Goal: Leave review/rating: Leave review/rating

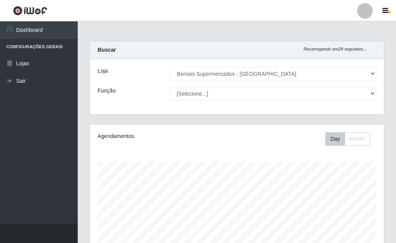
select select "249"
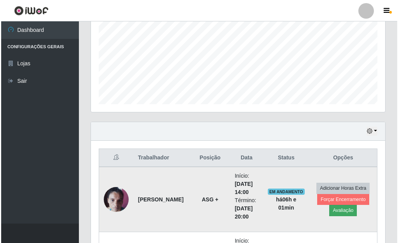
scroll to position [161, 294]
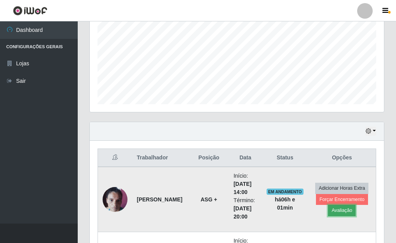
click at [346, 211] on button "Avaliação" at bounding box center [342, 210] width 28 height 11
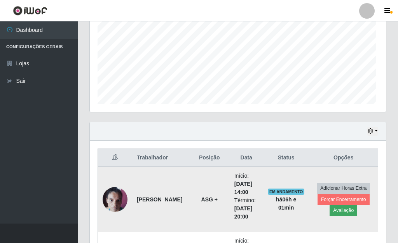
scroll to position [161, 289]
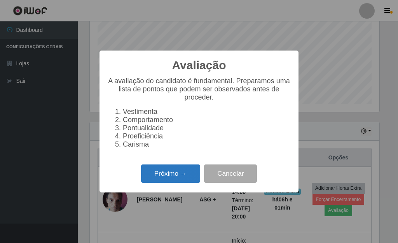
click at [157, 181] on button "Próximo →" at bounding box center [170, 173] width 59 height 18
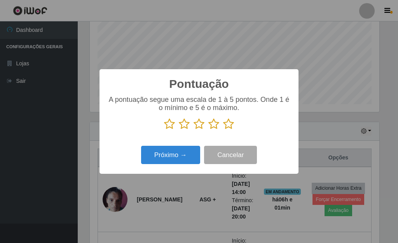
click at [227, 124] on icon at bounding box center [228, 124] width 11 height 12
click at [223, 130] on input "radio" at bounding box center [223, 130] width 0 height 0
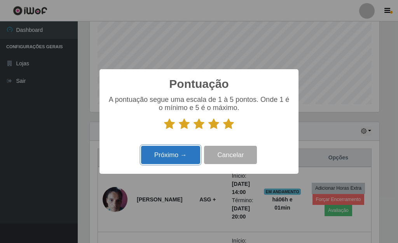
click at [179, 156] on button "Próximo →" at bounding box center [170, 155] width 59 height 18
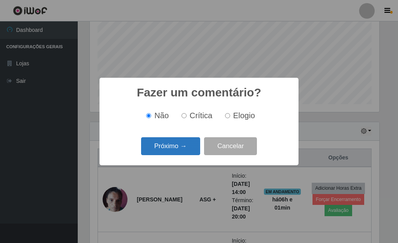
click at [191, 153] on button "Próximo →" at bounding box center [170, 146] width 59 height 18
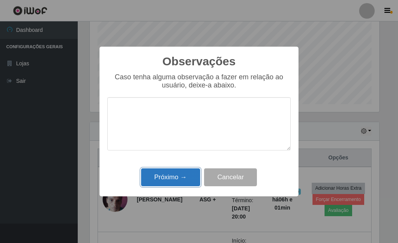
click at [185, 175] on button "Próximo →" at bounding box center [170, 177] width 59 height 18
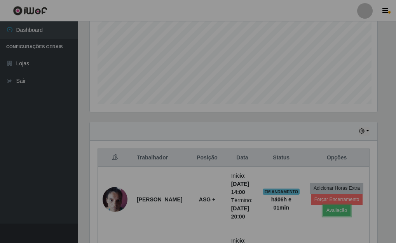
scroll to position [161, 294]
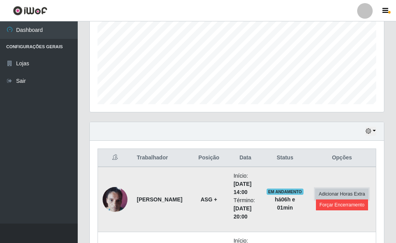
click at [324, 197] on button "Adicionar Horas Extra" at bounding box center [341, 193] width 53 height 11
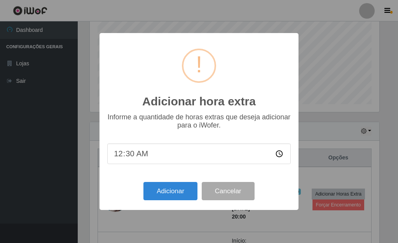
click at [318, 204] on div "Adicionar hora extra × Informe a quantidade de horas extras que deseja adiciona…" at bounding box center [199, 121] width 398 height 243
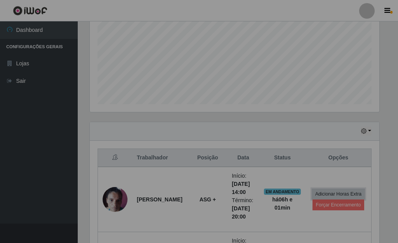
scroll to position [161, 294]
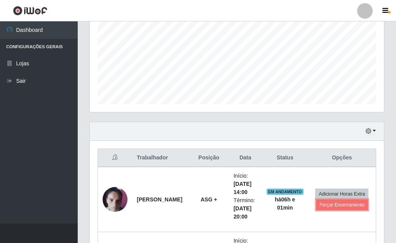
click at [318, 204] on button "Forçar Encerramento" at bounding box center [342, 204] width 52 height 11
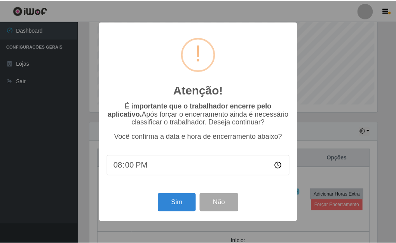
scroll to position [161, 289]
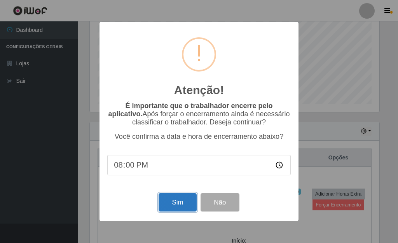
click at [179, 202] on button "Sim" at bounding box center [177, 202] width 38 height 18
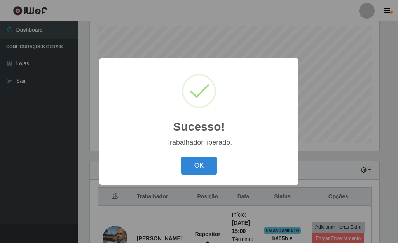
click at [196, 169] on button "OK" at bounding box center [199, 166] width 36 height 18
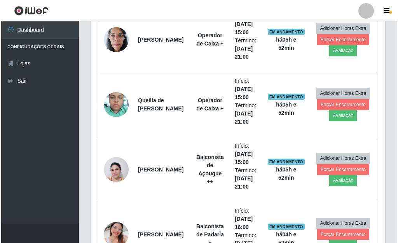
scroll to position [577, 0]
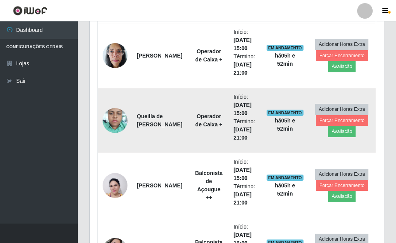
click at [118, 126] on img at bounding box center [115, 120] width 25 height 33
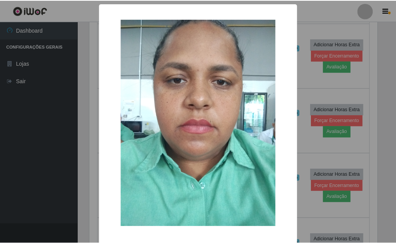
scroll to position [161, 289]
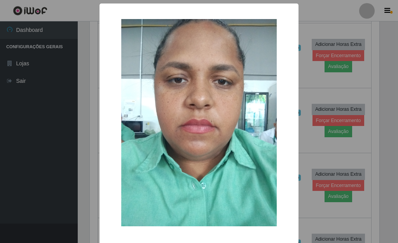
click at [78, 137] on div "× OK Cancel" at bounding box center [199, 121] width 398 height 243
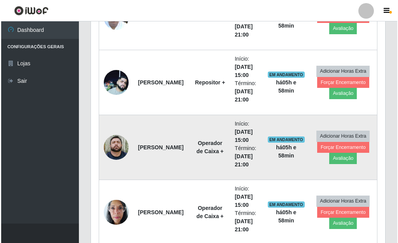
scroll to position [421, 0]
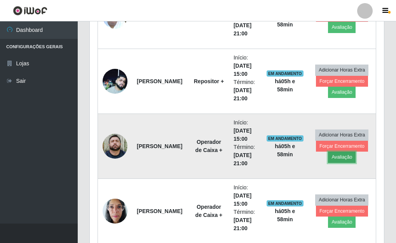
click at [336, 159] on button "Avaliação" at bounding box center [342, 156] width 28 height 11
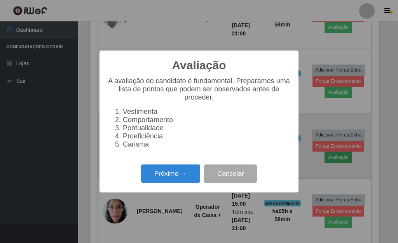
scroll to position [161, 289]
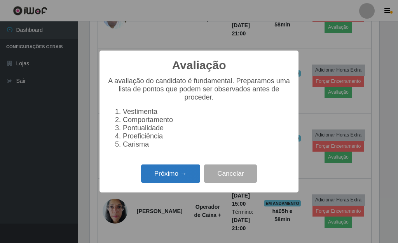
click at [184, 182] on button "Próximo →" at bounding box center [170, 173] width 59 height 18
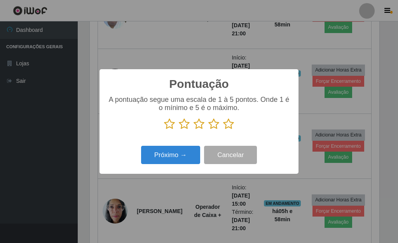
click at [228, 124] on icon at bounding box center [228, 124] width 11 height 12
click at [223, 130] on input "radio" at bounding box center [223, 130] width 0 height 0
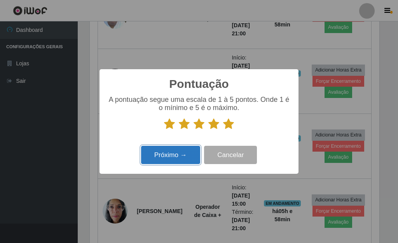
click at [179, 158] on button "Próximo →" at bounding box center [170, 155] width 59 height 18
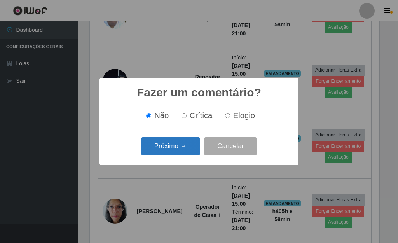
click at [179, 148] on button "Próximo →" at bounding box center [170, 146] width 59 height 18
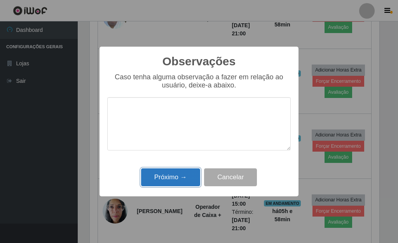
click at [179, 178] on button "Próximo →" at bounding box center [170, 177] width 59 height 18
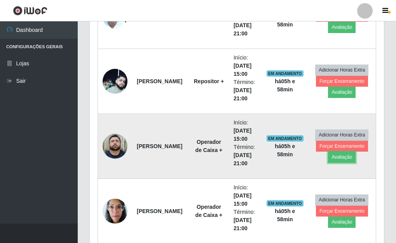
scroll to position [161, 294]
click at [329, 145] on button "Forçar Encerramento" at bounding box center [342, 146] width 52 height 11
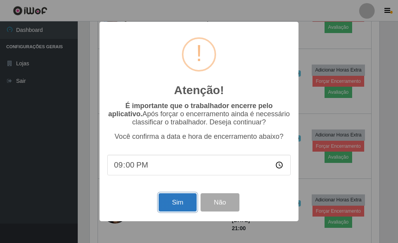
click at [174, 205] on button "Sim" at bounding box center [177, 202] width 38 height 18
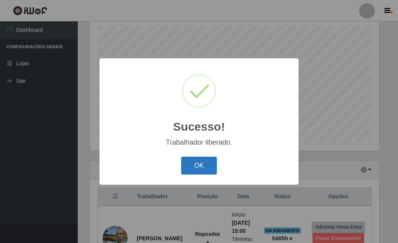
click at [196, 163] on button "OK" at bounding box center [199, 166] width 36 height 18
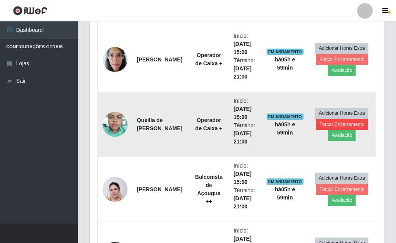
scroll to position [523, 0]
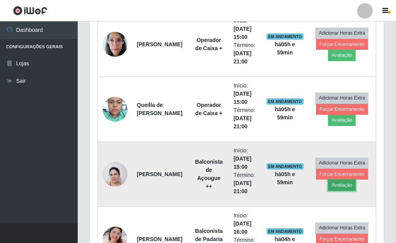
click at [342, 184] on button "Avaliação" at bounding box center [342, 184] width 28 height 11
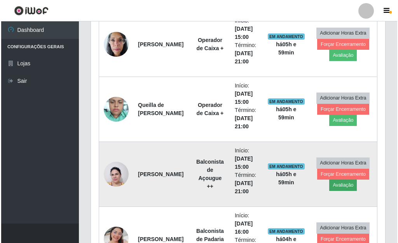
scroll to position [161, 289]
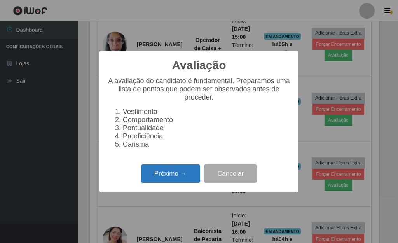
click at [183, 176] on button "Próximo →" at bounding box center [170, 173] width 59 height 18
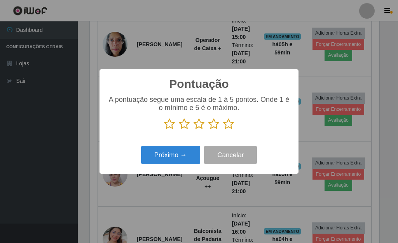
click at [226, 123] on icon at bounding box center [228, 124] width 11 height 12
click at [223, 130] on input "radio" at bounding box center [223, 130] width 0 height 0
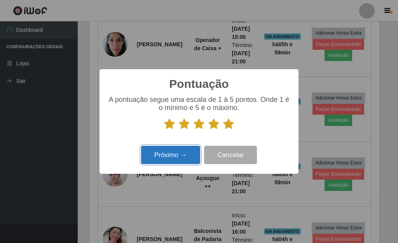
click at [188, 151] on button "Próximo →" at bounding box center [170, 155] width 59 height 18
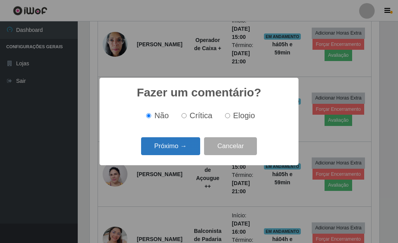
drag, startPoint x: 165, startPoint y: 150, endPoint x: 169, endPoint y: 152, distance: 4.3
click at [169, 152] on button "Próximo →" at bounding box center [170, 146] width 59 height 18
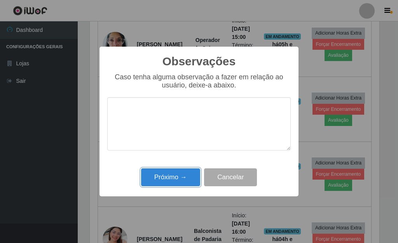
click at [182, 174] on button "Próximo →" at bounding box center [170, 177] width 59 height 18
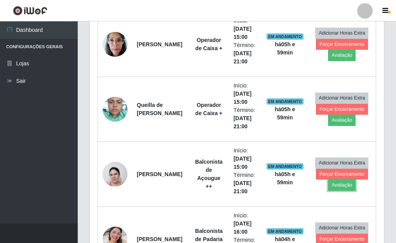
scroll to position [161, 294]
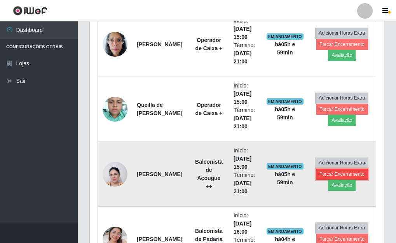
click at [326, 173] on button "Forçar Encerramento" at bounding box center [342, 174] width 52 height 11
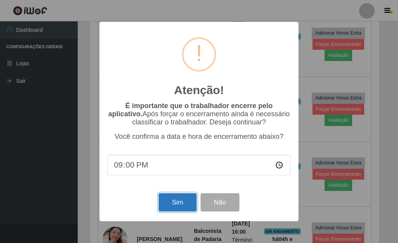
click at [174, 205] on button "Sim" at bounding box center [177, 202] width 38 height 18
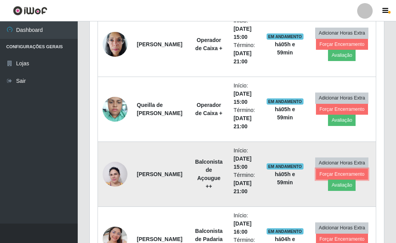
scroll to position [0, 0]
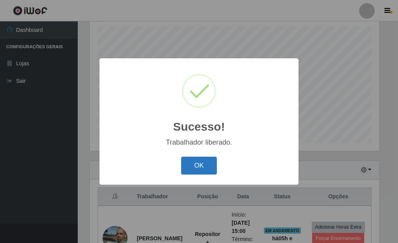
click at [210, 164] on button "OK" at bounding box center [199, 166] width 36 height 18
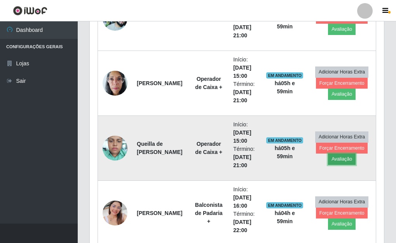
click at [336, 159] on button "Avaliação" at bounding box center [342, 158] width 28 height 11
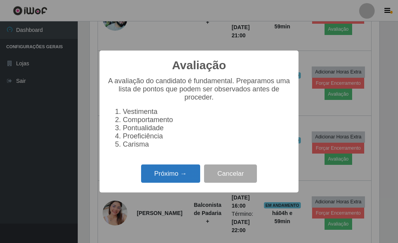
click at [179, 182] on button "Próximo →" at bounding box center [170, 173] width 59 height 18
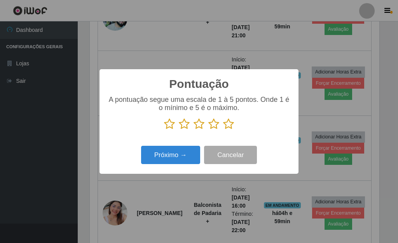
click at [225, 126] on icon at bounding box center [228, 124] width 11 height 12
click at [223, 130] on input "radio" at bounding box center [223, 130] width 0 height 0
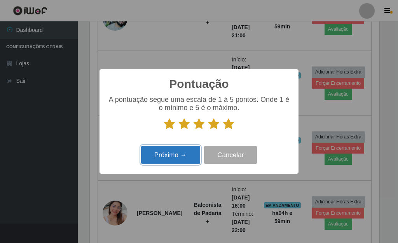
click at [190, 153] on button "Próximo →" at bounding box center [170, 155] width 59 height 18
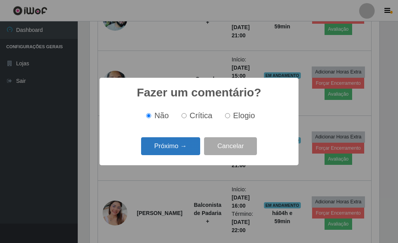
click at [182, 148] on button "Próximo →" at bounding box center [170, 146] width 59 height 18
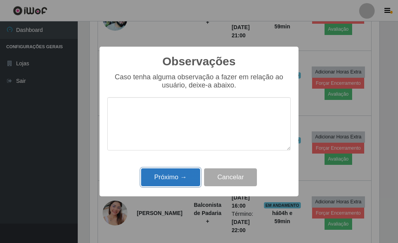
click at [174, 172] on button "Próximo →" at bounding box center [170, 177] width 59 height 18
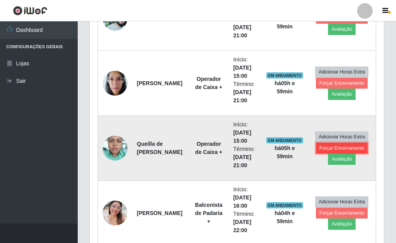
click at [322, 147] on button "Forçar Encerramento" at bounding box center [342, 148] width 52 height 11
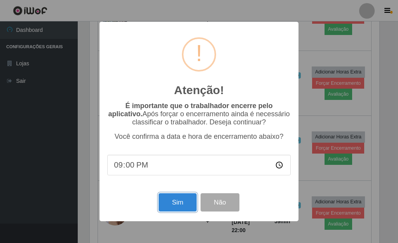
click at [185, 209] on button "Sim" at bounding box center [177, 202] width 38 height 18
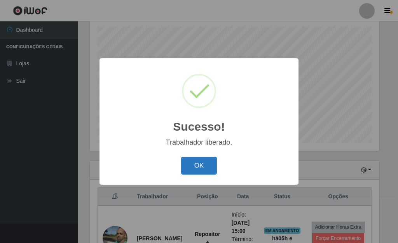
click at [193, 165] on button "OK" at bounding box center [199, 166] width 36 height 18
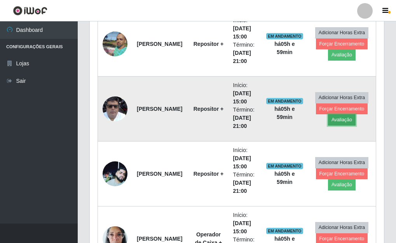
click at [337, 118] on button "Avaliação" at bounding box center [342, 119] width 28 height 11
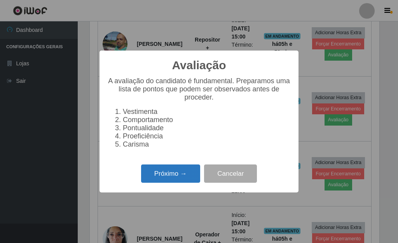
click at [180, 181] on button "Próximo →" at bounding box center [170, 173] width 59 height 18
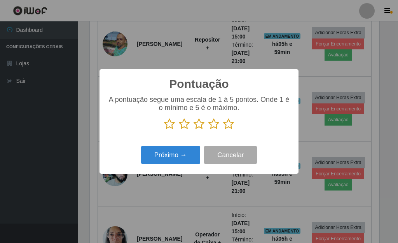
click at [229, 127] on icon at bounding box center [228, 124] width 11 height 12
click at [223, 130] on input "radio" at bounding box center [223, 130] width 0 height 0
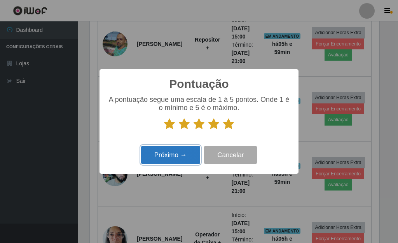
click at [184, 154] on button "Próximo →" at bounding box center [170, 155] width 59 height 18
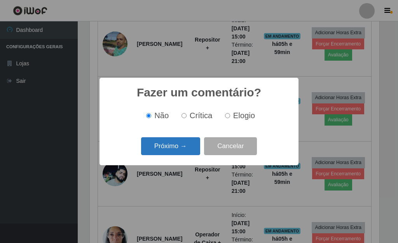
click at [183, 142] on button "Próximo →" at bounding box center [170, 146] width 59 height 18
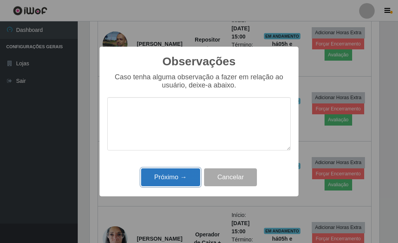
click at [186, 176] on button "Próximo →" at bounding box center [170, 177] width 59 height 18
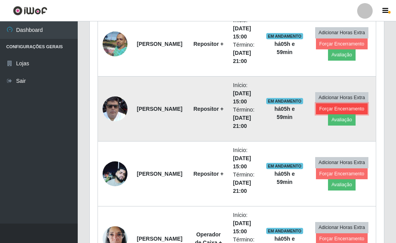
click at [334, 108] on button "Forçar Encerramento" at bounding box center [342, 108] width 52 height 11
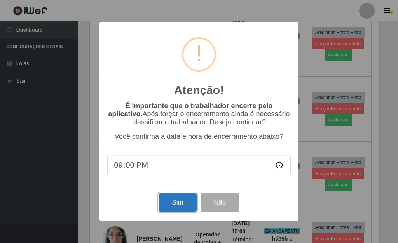
click at [178, 203] on button "Sim" at bounding box center [177, 202] width 38 height 18
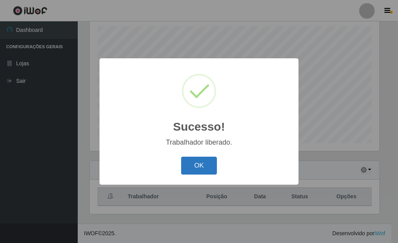
click at [192, 165] on button "OK" at bounding box center [199, 166] width 36 height 18
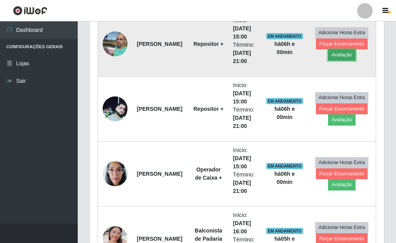
click at [337, 54] on button "Avaliação" at bounding box center [342, 54] width 28 height 11
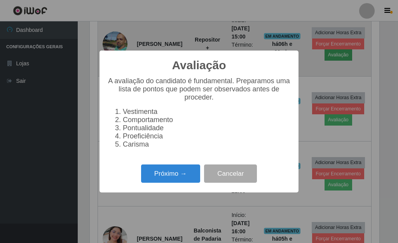
scroll to position [161, 289]
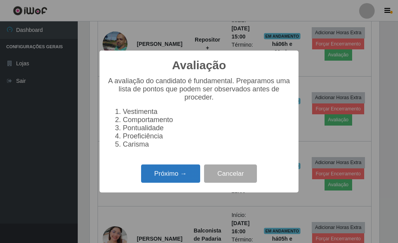
click at [165, 183] on button "Próximo →" at bounding box center [170, 173] width 59 height 18
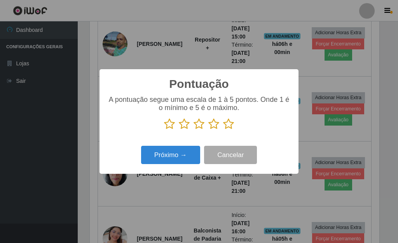
click at [232, 123] on icon at bounding box center [228, 124] width 11 height 12
click at [223, 130] on input "radio" at bounding box center [223, 130] width 0 height 0
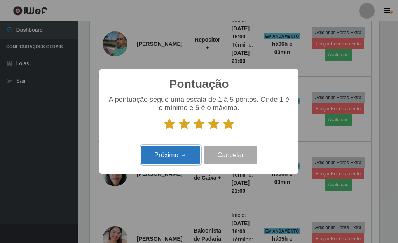
drag, startPoint x: 173, startPoint y: 158, endPoint x: 179, endPoint y: 157, distance: 6.0
click at [179, 157] on button "Próximo →" at bounding box center [170, 155] width 59 height 18
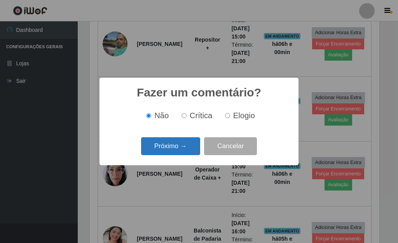
click at [176, 145] on button "Próximo →" at bounding box center [170, 146] width 59 height 18
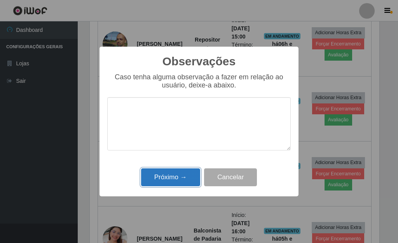
click at [188, 182] on button "Próximo →" at bounding box center [170, 177] width 59 height 18
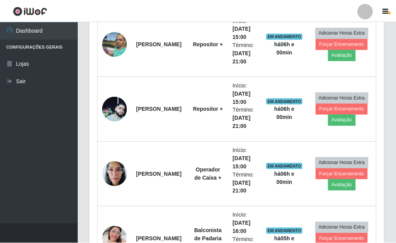
scroll to position [161, 294]
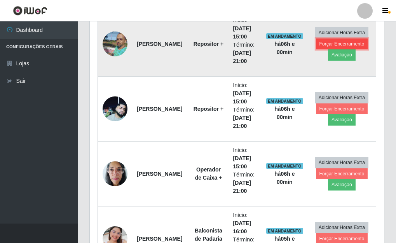
click at [318, 45] on button "Forçar Encerramento" at bounding box center [342, 43] width 52 height 11
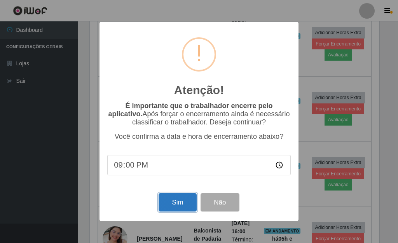
click at [172, 207] on button "Sim" at bounding box center [177, 202] width 38 height 18
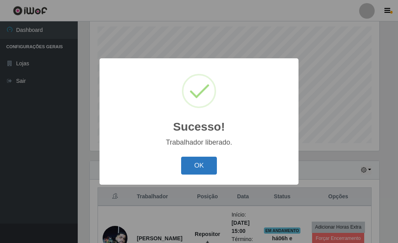
click at [192, 164] on button "OK" at bounding box center [199, 166] width 36 height 18
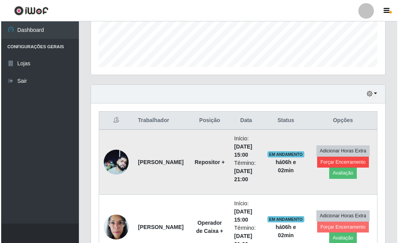
scroll to position [212, 0]
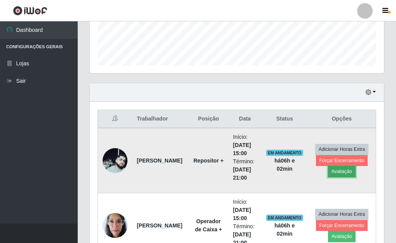
click at [338, 171] on button "Avaliação" at bounding box center [342, 171] width 28 height 11
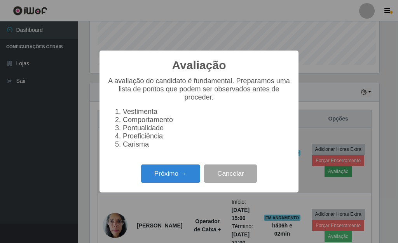
scroll to position [161, 289]
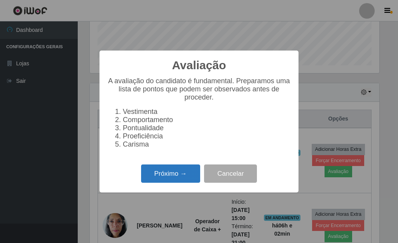
click at [154, 174] on button "Próximo →" at bounding box center [170, 173] width 59 height 18
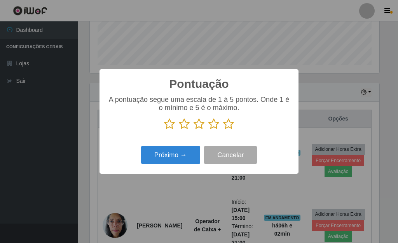
scroll to position [388249, 388120]
click at [230, 125] on icon at bounding box center [228, 124] width 11 height 12
click at [223, 130] on input "radio" at bounding box center [223, 130] width 0 height 0
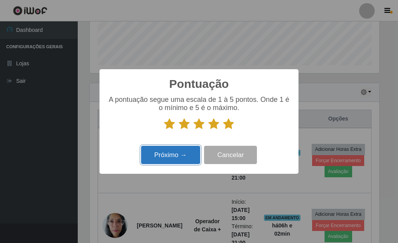
click at [190, 156] on button "Próximo →" at bounding box center [170, 155] width 59 height 18
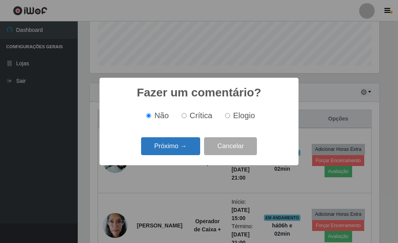
click at [188, 149] on button "Próximo →" at bounding box center [170, 146] width 59 height 18
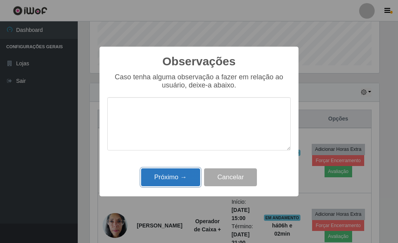
click at [187, 172] on button "Próximo →" at bounding box center [170, 177] width 59 height 18
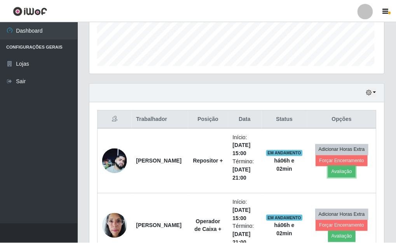
scroll to position [161, 294]
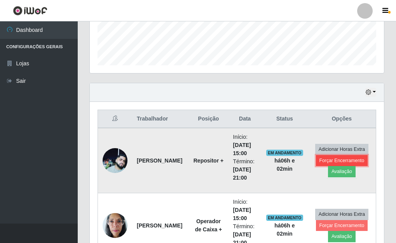
click at [322, 160] on button "Forçar Encerramento" at bounding box center [342, 160] width 52 height 11
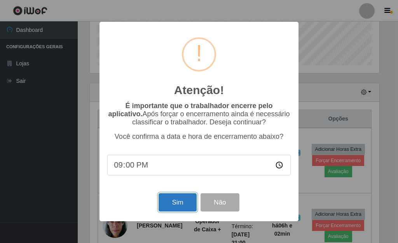
click at [181, 200] on button "Sim" at bounding box center [177, 202] width 38 height 18
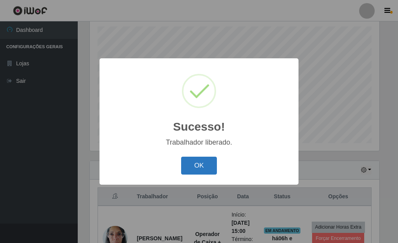
click at [212, 167] on button "OK" at bounding box center [199, 166] width 36 height 18
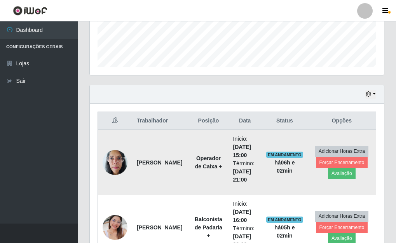
scroll to position [212, 0]
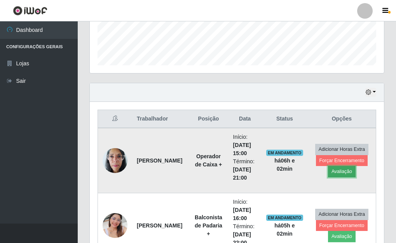
click at [345, 173] on button "Avaliação" at bounding box center [342, 171] width 28 height 11
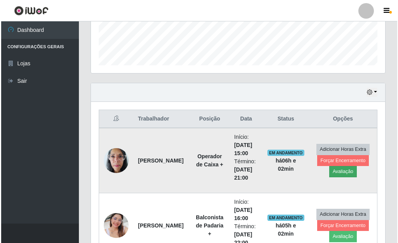
scroll to position [161, 289]
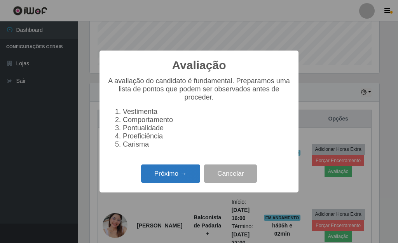
click at [187, 181] on button "Próximo →" at bounding box center [170, 173] width 59 height 18
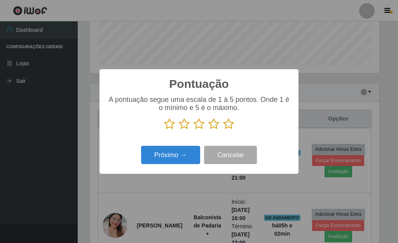
click at [230, 124] on icon at bounding box center [228, 124] width 11 height 12
click at [223, 130] on input "radio" at bounding box center [223, 130] width 0 height 0
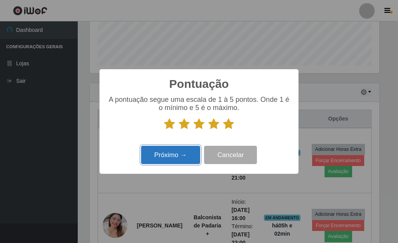
click at [172, 159] on button "Próximo →" at bounding box center [170, 155] width 59 height 18
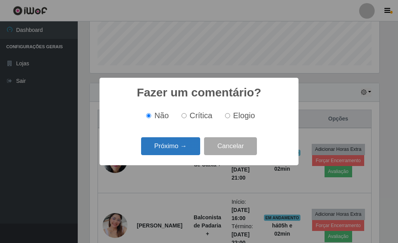
click at [173, 151] on button "Próximo →" at bounding box center [170, 146] width 59 height 18
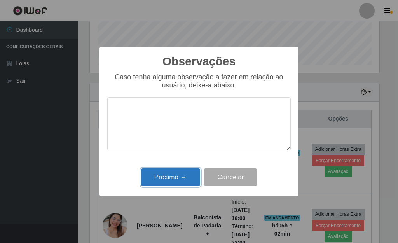
click at [178, 181] on button "Próximo →" at bounding box center [170, 177] width 59 height 18
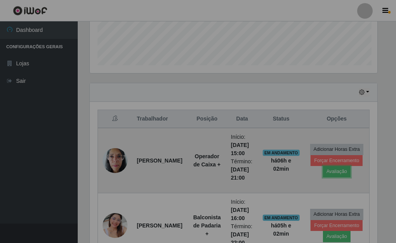
scroll to position [161, 294]
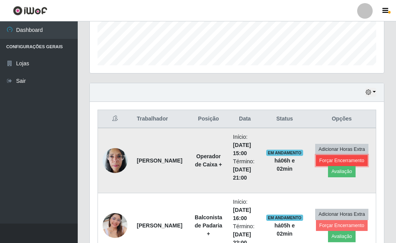
click at [329, 161] on button "Forçar Encerramento" at bounding box center [342, 160] width 52 height 11
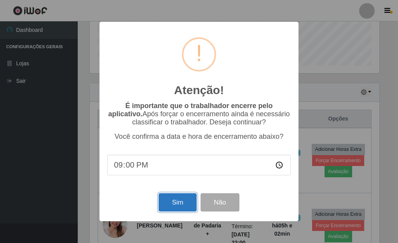
click at [182, 206] on button "Sim" at bounding box center [177, 202] width 38 height 18
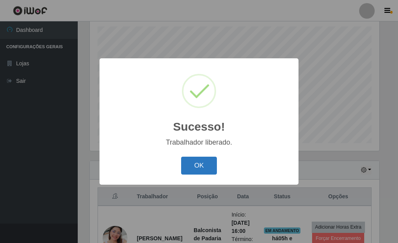
click at [187, 166] on button "OK" at bounding box center [199, 166] width 36 height 18
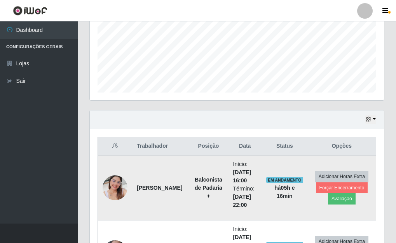
scroll to position [200, 0]
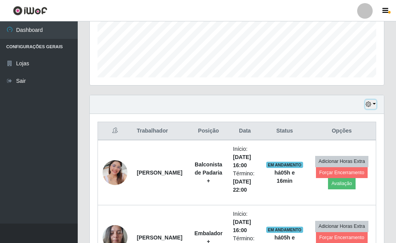
click at [375, 103] on button "button" at bounding box center [370, 104] width 11 height 9
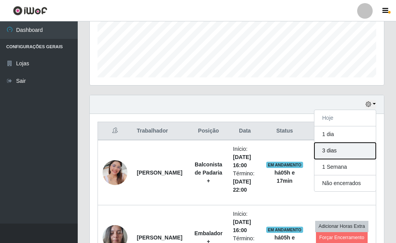
click at [339, 154] on button "3 dias" at bounding box center [344, 151] width 61 height 16
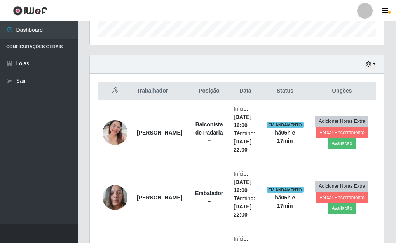
scroll to position [202, 0]
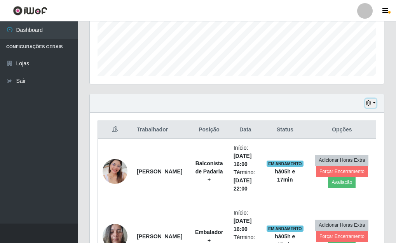
click at [375, 103] on button "button" at bounding box center [370, 103] width 11 height 9
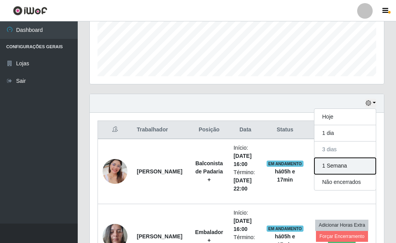
click at [327, 168] on button "1 Semana" at bounding box center [344, 166] width 61 height 16
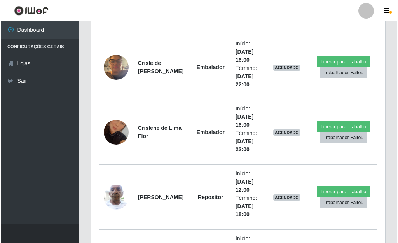
scroll to position [1522, 0]
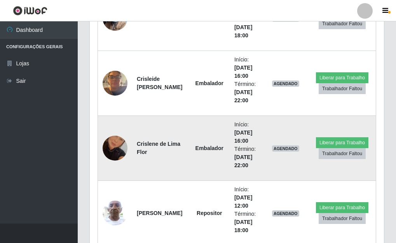
click at [115, 154] on img at bounding box center [115, 148] width 25 height 44
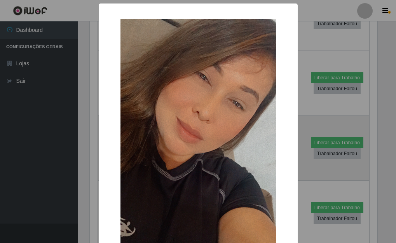
scroll to position [161, 289]
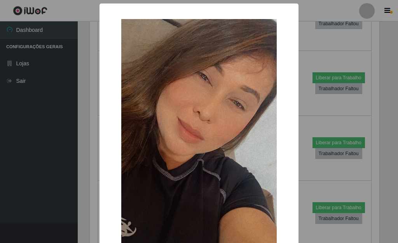
click at [82, 184] on div "× OK Cancel" at bounding box center [199, 121] width 398 height 243
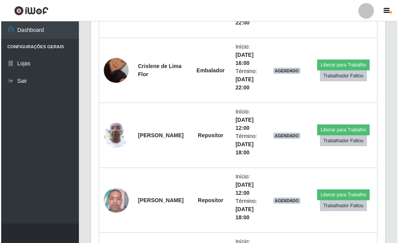
scroll to position [1561, 0]
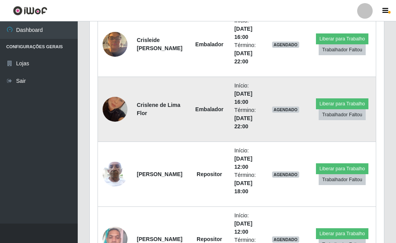
click at [110, 116] on img at bounding box center [115, 109] width 25 height 44
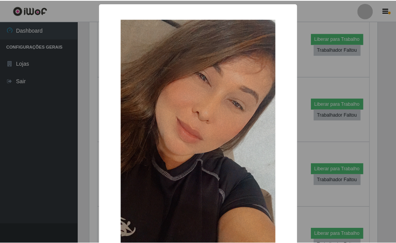
scroll to position [161, 289]
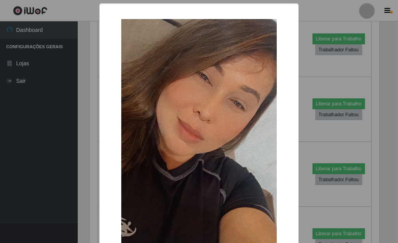
click at [87, 143] on div "× OK Cancel" at bounding box center [199, 121] width 398 height 243
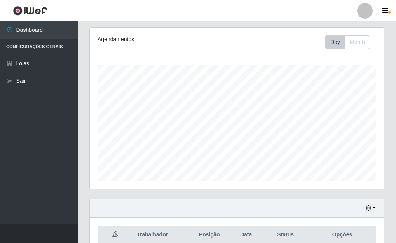
scroll to position [85, 0]
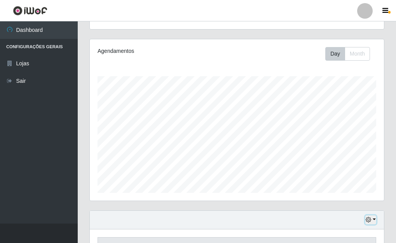
click at [374, 218] on button "button" at bounding box center [370, 219] width 11 height 9
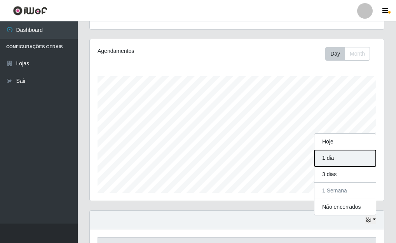
click at [331, 156] on button "1 dia" at bounding box center [344, 158] width 61 height 16
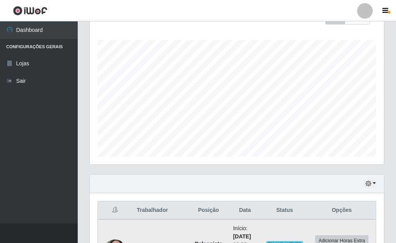
scroll to position [135, 0]
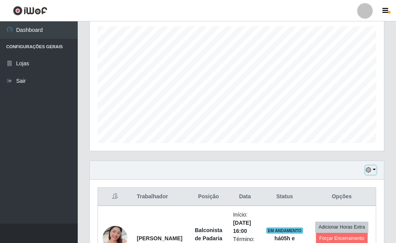
click at [374, 168] on button "button" at bounding box center [370, 169] width 11 height 9
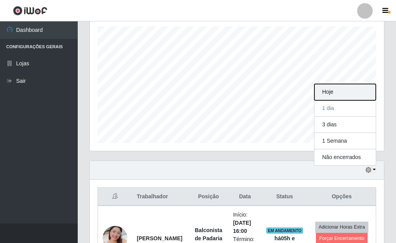
click at [333, 94] on button "Hoje" at bounding box center [344, 92] width 61 height 16
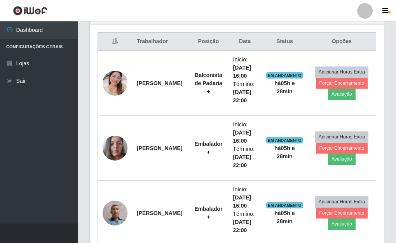
scroll to position [292, 0]
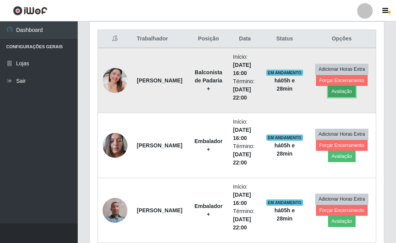
click at [346, 91] on button "Avaliação" at bounding box center [342, 91] width 28 height 11
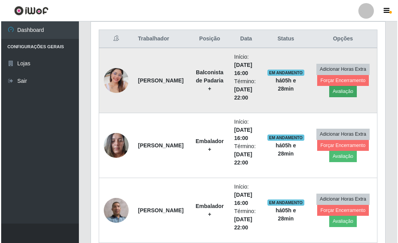
scroll to position [161, 289]
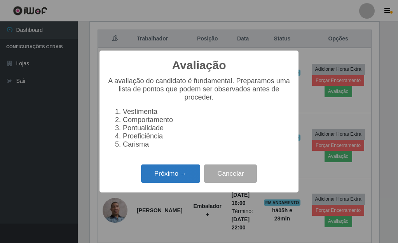
click at [160, 179] on button "Próximo →" at bounding box center [170, 173] width 59 height 18
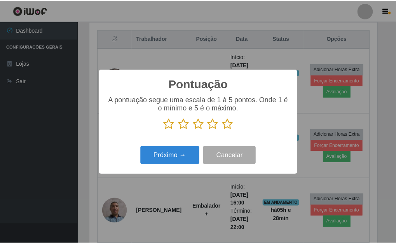
scroll to position [388249, 388120]
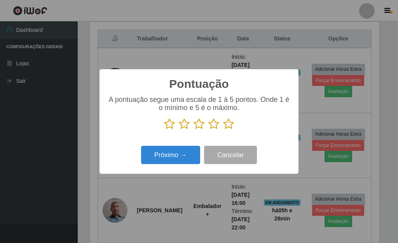
click at [230, 123] on icon at bounding box center [228, 124] width 11 height 12
click at [223, 130] on input "radio" at bounding box center [223, 130] width 0 height 0
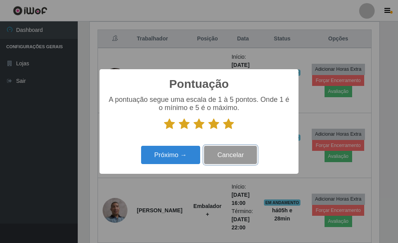
click at [245, 156] on button "Cancelar" at bounding box center [230, 155] width 53 height 18
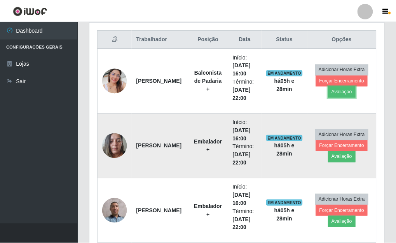
scroll to position [161, 294]
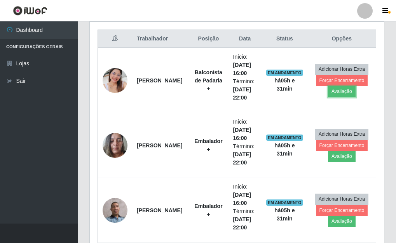
click at [328, 86] on button "Avaliação" at bounding box center [342, 91] width 28 height 11
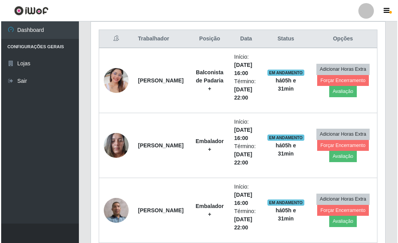
scroll to position [161, 289]
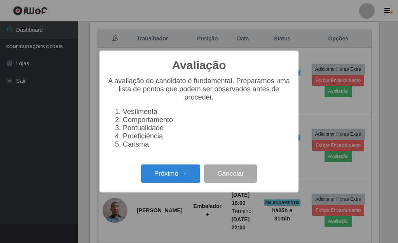
click button "Próximo →" at bounding box center [170, 173] width 59 height 18
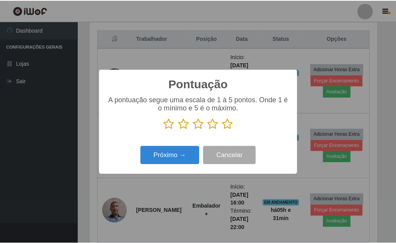
scroll to position [388249, 388120]
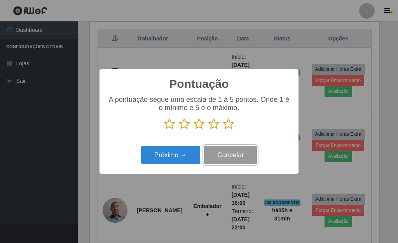
click at [212, 157] on button "Cancelar" at bounding box center [230, 155] width 53 height 18
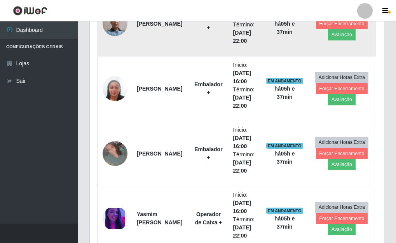
scroll to position [487, 0]
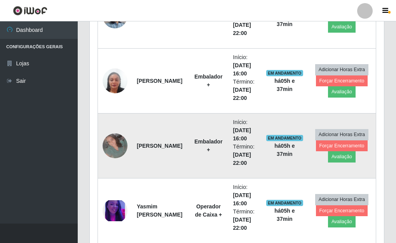
click at [109, 147] on img at bounding box center [115, 145] width 25 height 25
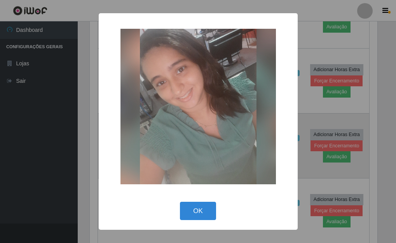
scroll to position [161, 289]
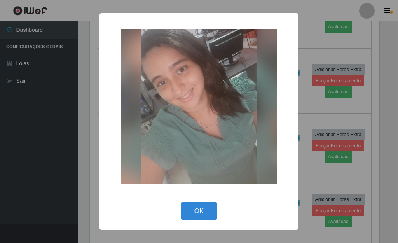
click at [84, 139] on div "× OK Cancel" at bounding box center [199, 121] width 398 height 243
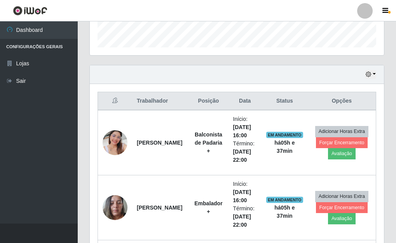
scroll to position [278, 0]
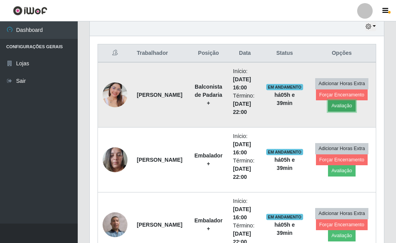
click at [346, 106] on button "Avaliação" at bounding box center [342, 105] width 28 height 11
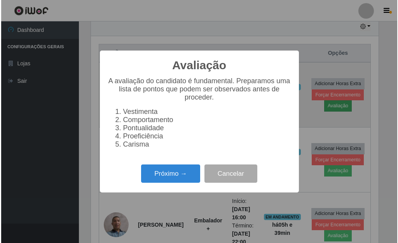
scroll to position [161, 289]
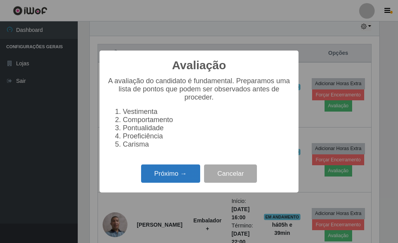
click at [174, 180] on button "Próximo →" at bounding box center [170, 173] width 59 height 18
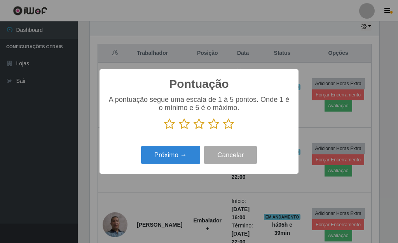
click at [229, 125] on icon at bounding box center [228, 124] width 11 height 12
click at [223, 130] on input "radio" at bounding box center [223, 130] width 0 height 0
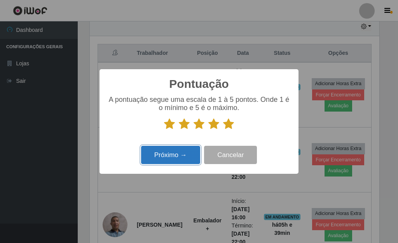
click at [178, 153] on button "Próximo →" at bounding box center [170, 155] width 59 height 18
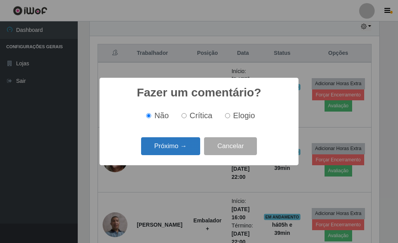
click at [181, 150] on button "Próximo →" at bounding box center [170, 146] width 59 height 18
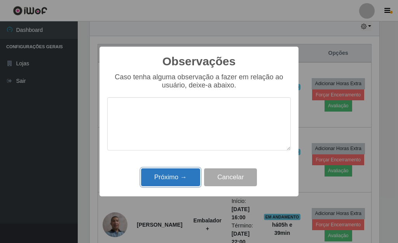
click at [188, 176] on button "Próximo →" at bounding box center [170, 177] width 59 height 18
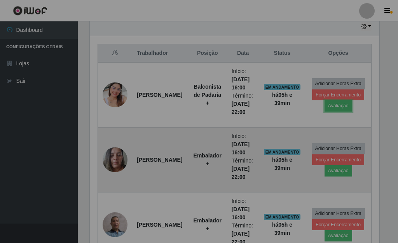
scroll to position [161, 294]
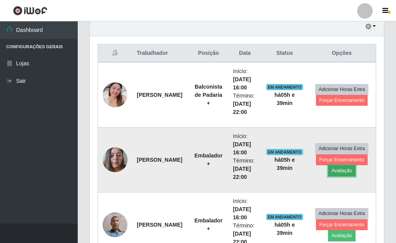
click at [337, 170] on button "Avaliação" at bounding box center [342, 170] width 28 height 11
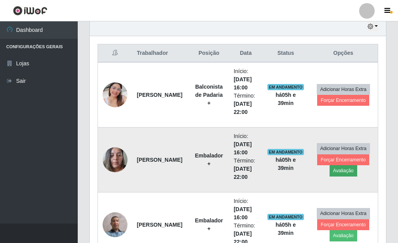
scroll to position [161, 289]
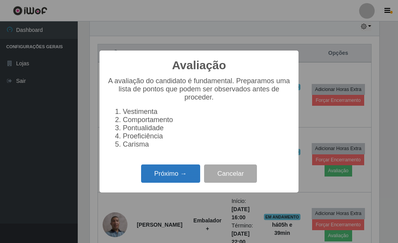
click at [186, 178] on button "Próximo →" at bounding box center [170, 173] width 59 height 18
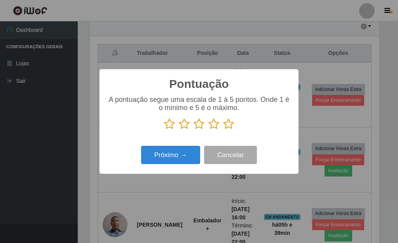
click at [223, 123] on icon at bounding box center [228, 124] width 11 height 12
click at [223, 130] on input "radio" at bounding box center [223, 130] width 0 height 0
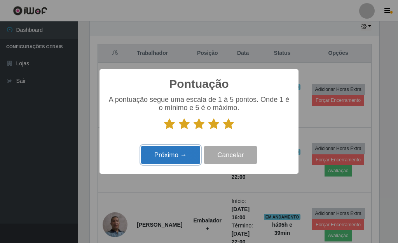
click at [190, 153] on button "Próximo →" at bounding box center [170, 155] width 59 height 18
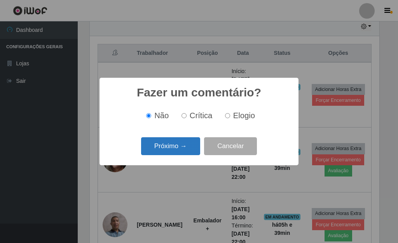
click at [191, 151] on button "Próximo →" at bounding box center [170, 146] width 59 height 18
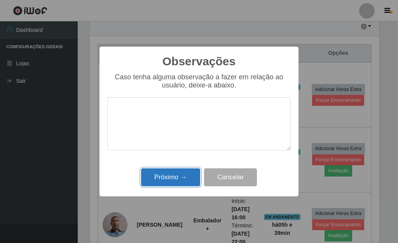
click at [191, 178] on button "Próximo →" at bounding box center [170, 177] width 59 height 18
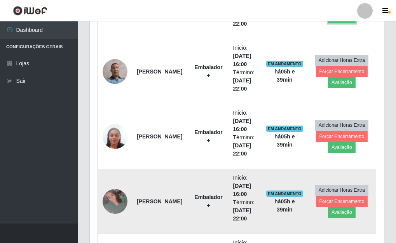
scroll to position [433, 0]
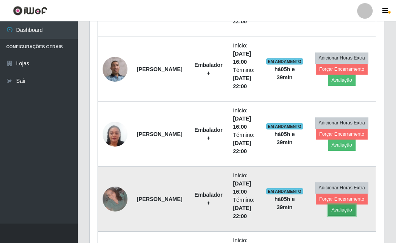
click at [349, 211] on button "Avaliação" at bounding box center [342, 209] width 28 height 11
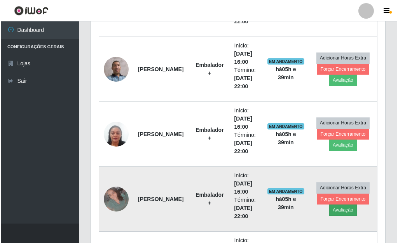
scroll to position [161, 289]
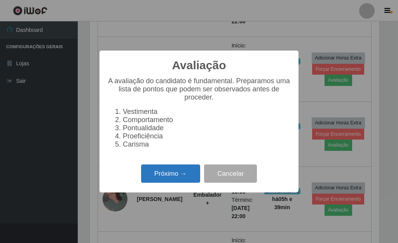
click at [172, 183] on button "Próximo →" at bounding box center [170, 173] width 59 height 18
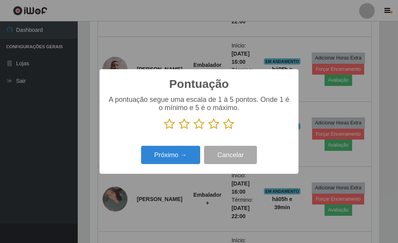
scroll to position [388249, 388120]
click at [223, 125] on icon at bounding box center [228, 124] width 11 height 12
click at [223, 130] on input "radio" at bounding box center [223, 130] width 0 height 0
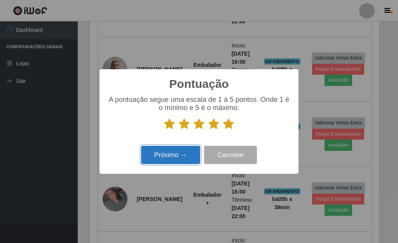
click at [189, 156] on button "Próximo →" at bounding box center [170, 155] width 59 height 18
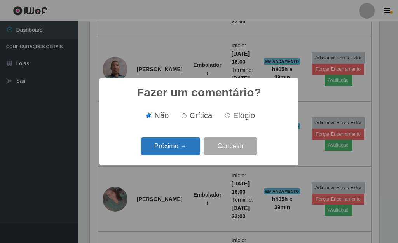
click at [181, 153] on button "Próximo →" at bounding box center [170, 146] width 59 height 18
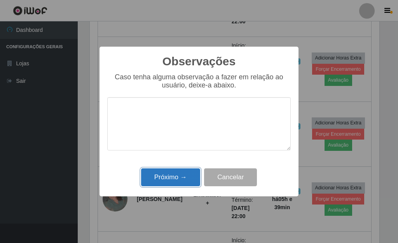
click at [181, 176] on button "Próximo →" at bounding box center [170, 177] width 59 height 18
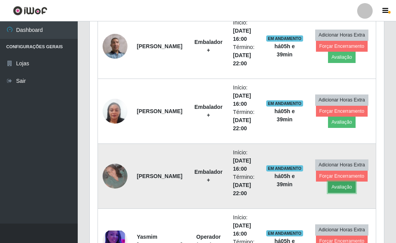
scroll to position [472, 0]
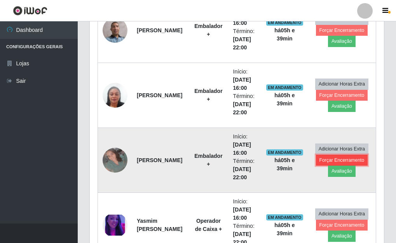
click at [327, 161] on button "Forçar Encerramento" at bounding box center [342, 160] width 52 height 11
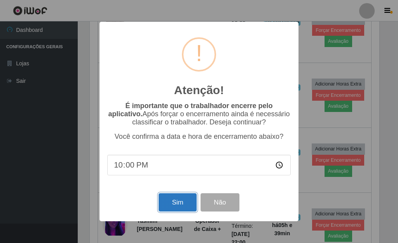
click at [176, 204] on button "Sim" at bounding box center [177, 202] width 38 height 18
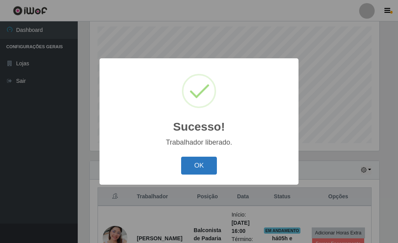
click at [195, 165] on button "OK" at bounding box center [199, 166] width 36 height 18
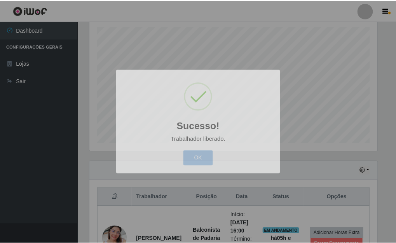
scroll to position [161, 294]
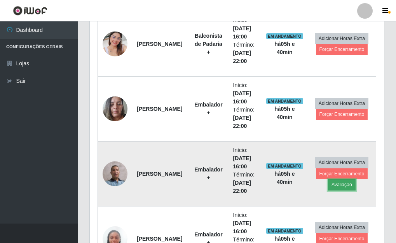
click at [340, 185] on button "Avaliação" at bounding box center [342, 184] width 28 height 11
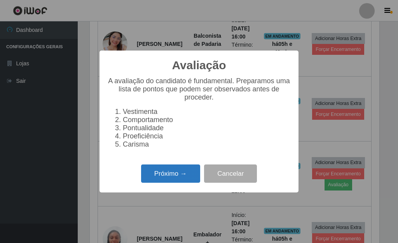
click at [162, 183] on button "Próximo →" at bounding box center [170, 173] width 59 height 18
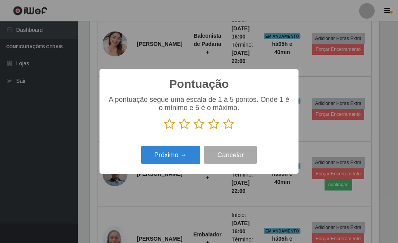
click at [229, 126] on icon at bounding box center [228, 124] width 11 height 12
click at [223, 130] on input "radio" at bounding box center [223, 130] width 0 height 0
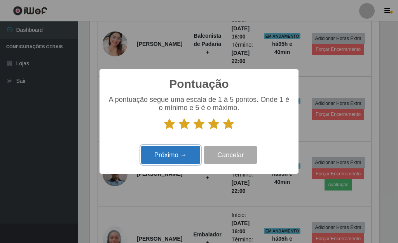
drag, startPoint x: 181, startPoint y: 158, endPoint x: 186, endPoint y: 159, distance: 4.4
click at [186, 159] on button "Próximo →" at bounding box center [170, 155] width 59 height 18
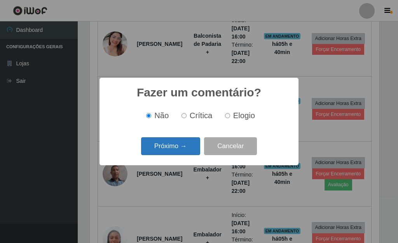
click at [183, 144] on button "Próximo →" at bounding box center [170, 146] width 59 height 18
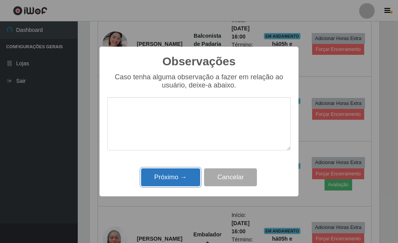
click at [179, 173] on button "Próximo →" at bounding box center [170, 177] width 59 height 18
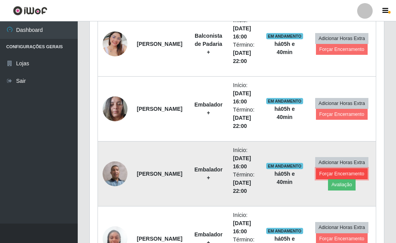
click at [320, 172] on button "Forçar Encerramento" at bounding box center [342, 173] width 52 height 11
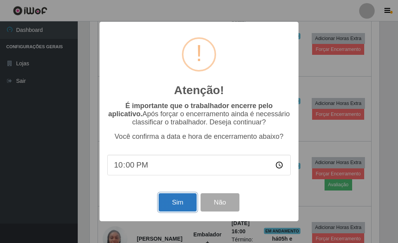
click at [187, 204] on button "Sim" at bounding box center [177, 202] width 38 height 18
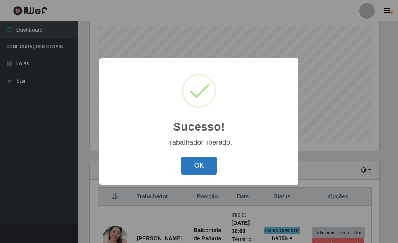
click at [195, 162] on button "OK" at bounding box center [199, 166] width 36 height 18
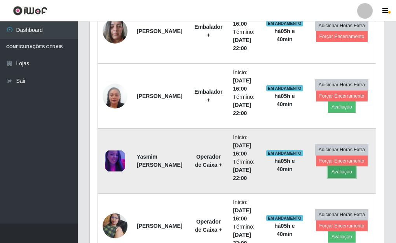
click at [348, 173] on button "Avaliação" at bounding box center [342, 171] width 28 height 11
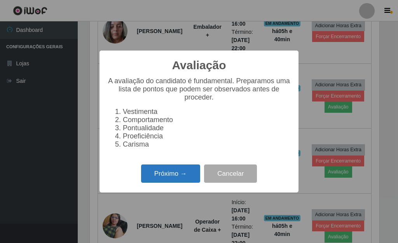
drag, startPoint x: 188, startPoint y: 180, endPoint x: 191, endPoint y: 178, distance: 4.2
click at [191, 178] on button "Próximo →" at bounding box center [170, 173] width 59 height 18
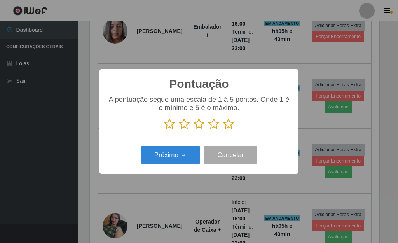
click at [226, 125] on icon at bounding box center [228, 124] width 11 height 12
click at [223, 130] on input "radio" at bounding box center [223, 130] width 0 height 0
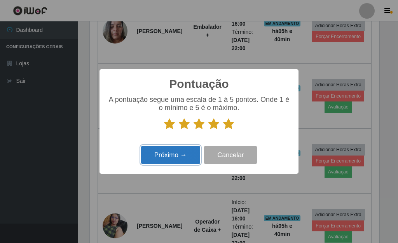
click at [174, 158] on button "Próximo →" at bounding box center [170, 155] width 59 height 18
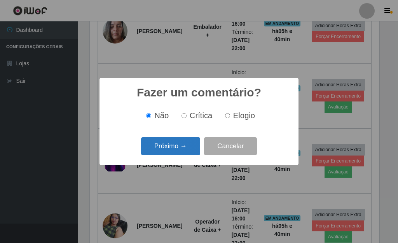
click at [178, 148] on button "Próximo →" at bounding box center [170, 146] width 59 height 18
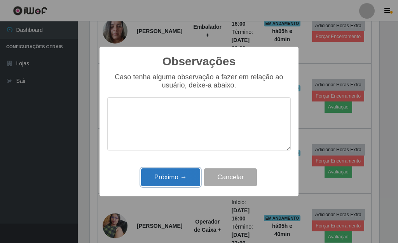
click at [175, 174] on button "Próximo →" at bounding box center [170, 177] width 59 height 18
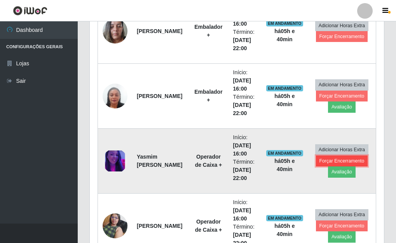
click at [340, 162] on button "Forçar Encerramento" at bounding box center [342, 160] width 52 height 11
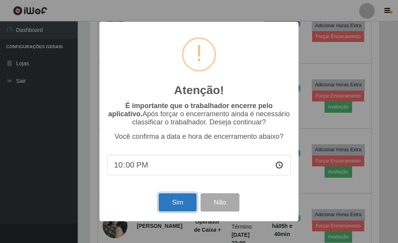
click at [185, 209] on button "Sim" at bounding box center [177, 202] width 38 height 18
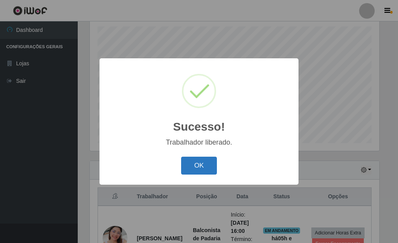
click at [202, 163] on button "OK" at bounding box center [199, 166] width 36 height 18
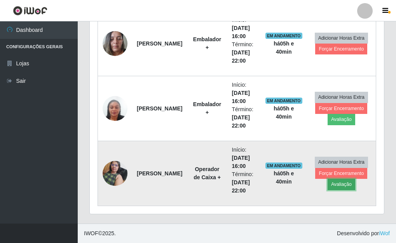
click at [335, 184] on button "Avaliação" at bounding box center [341, 184] width 28 height 11
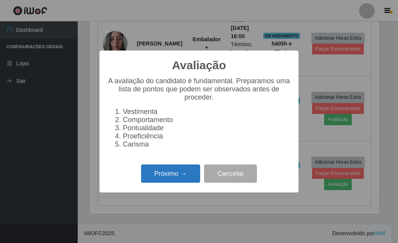
click at [197, 179] on button "Próximo →" at bounding box center [170, 173] width 59 height 18
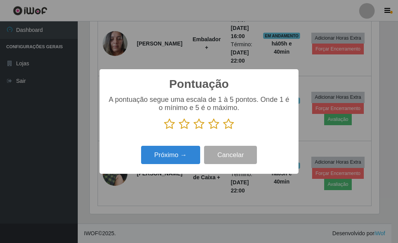
click at [228, 126] on icon at bounding box center [228, 124] width 11 height 12
click at [223, 130] on input "radio" at bounding box center [223, 130] width 0 height 0
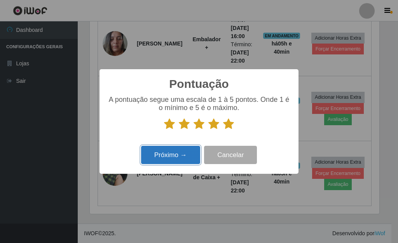
click at [190, 157] on button "Próximo →" at bounding box center [170, 155] width 59 height 18
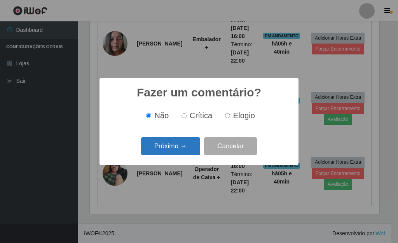
click at [189, 149] on button "Próximo →" at bounding box center [170, 146] width 59 height 18
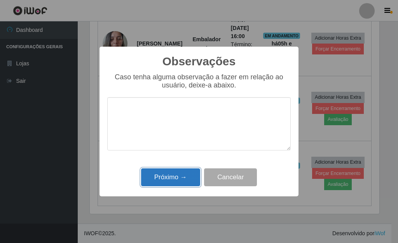
click at [183, 172] on button "Próximo →" at bounding box center [170, 177] width 59 height 18
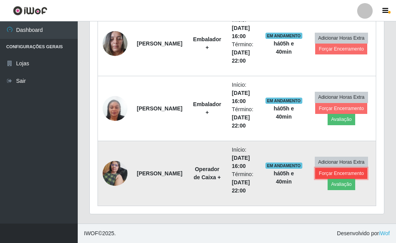
click at [318, 172] on button "Forçar Encerramento" at bounding box center [341, 173] width 52 height 11
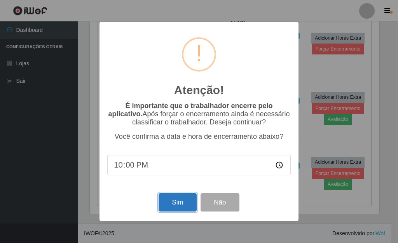
click at [179, 204] on button "Sim" at bounding box center [177, 202] width 38 height 18
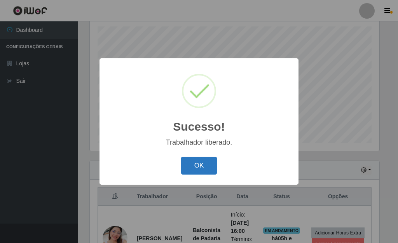
click at [189, 165] on button "OK" at bounding box center [199, 166] width 36 height 18
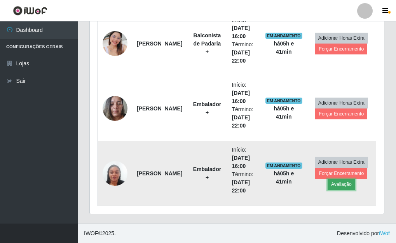
click at [339, 183] on button "Avaliação" at bounding box center [341, 184] width 28 height 11
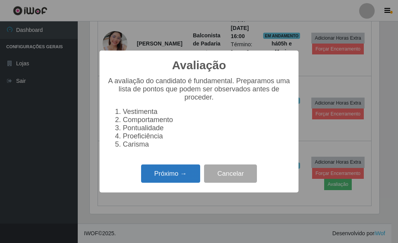
click at [170, 179] on button "Próximo →" at bounding box center [170, 173] width 59 height 18
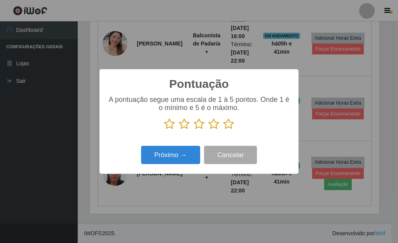
click at [227, 124] on icon at bounding box center [228, 124] width 11 height 12
click at [223, 130] on input "radio" at bounding box center [223, 130] width 0 height 0
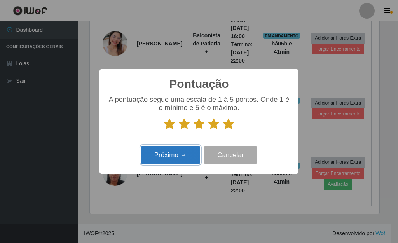
click at [174, 152] on button "Próximo →" at bounding box center [170, 155] width 59 height 18
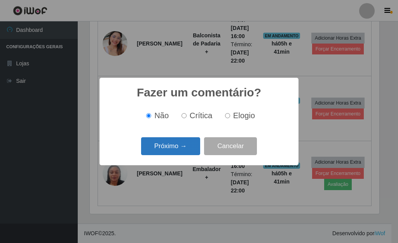
click at [176, 152] on button "Próximo →" at bounding box center [170, 146] width 59 height 18
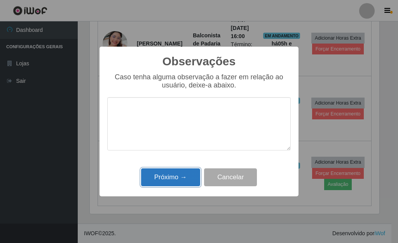
click at [187, 176] on button "Próximo →" at bounding box center [170, 177] width 59 height 18
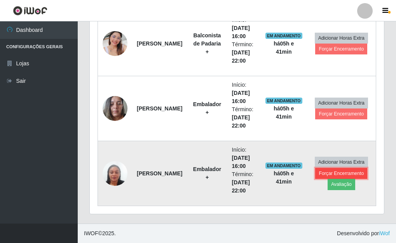
click at [325, 173] on button "Forçar Encerramento" at bounding box center [341, 173] width 52 height 11
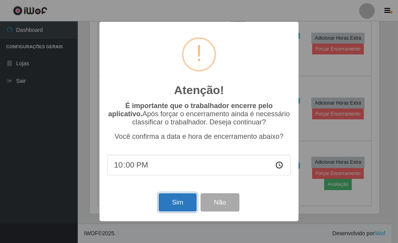
click at [186, 204] on button "Sim" at bounding box center [177, 202] width 38 height 18
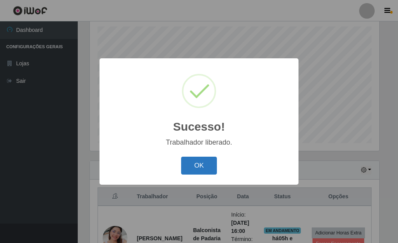
click at [203, 163] on button "OK" at bounding box center [199, 166] width 36 height 18
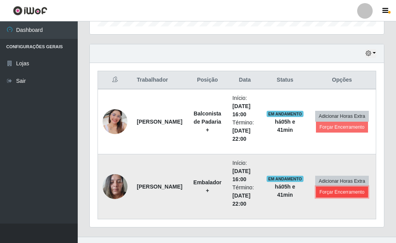
click at [331, 193] on button "Forçar Encerramento" at bounding box center [342, 191] width 52 height 11
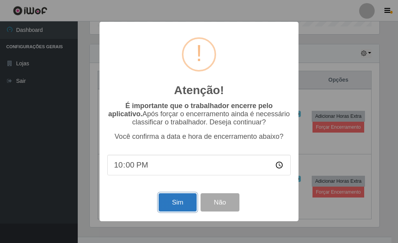
click at [163, 202] on button "Sim" at bounding box center [177, 202] width 38 height 18
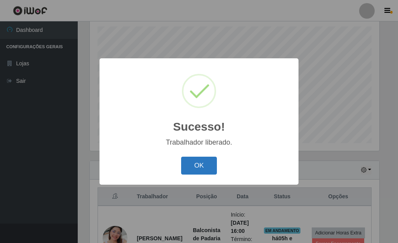
click at [200, 164] on button "OK" at bounding box center [199, 166] width 36 height 18
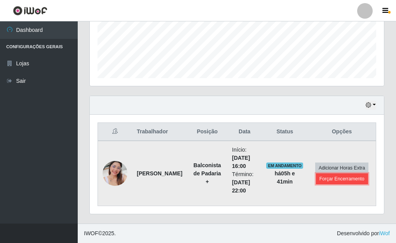
click at [345, 181] on button "Forçar Encerramento" at bounding box center [342, 178] width 52 height 11
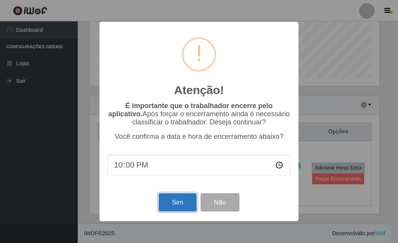
click at [181, 209] on button "Sim" at bounding box center [177, 202] width 38 height 18
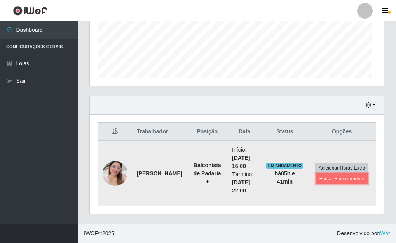
scroll to position [388249, 388116]
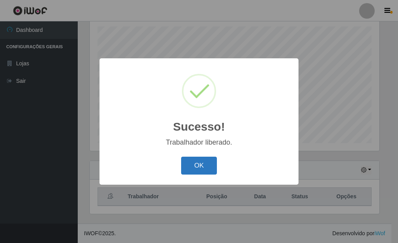
click at [201, 169] on button "OK" at bounding box center [199, 166] width 36 height 18
